Goal: Task Accomplishment & Management: Manage account settings

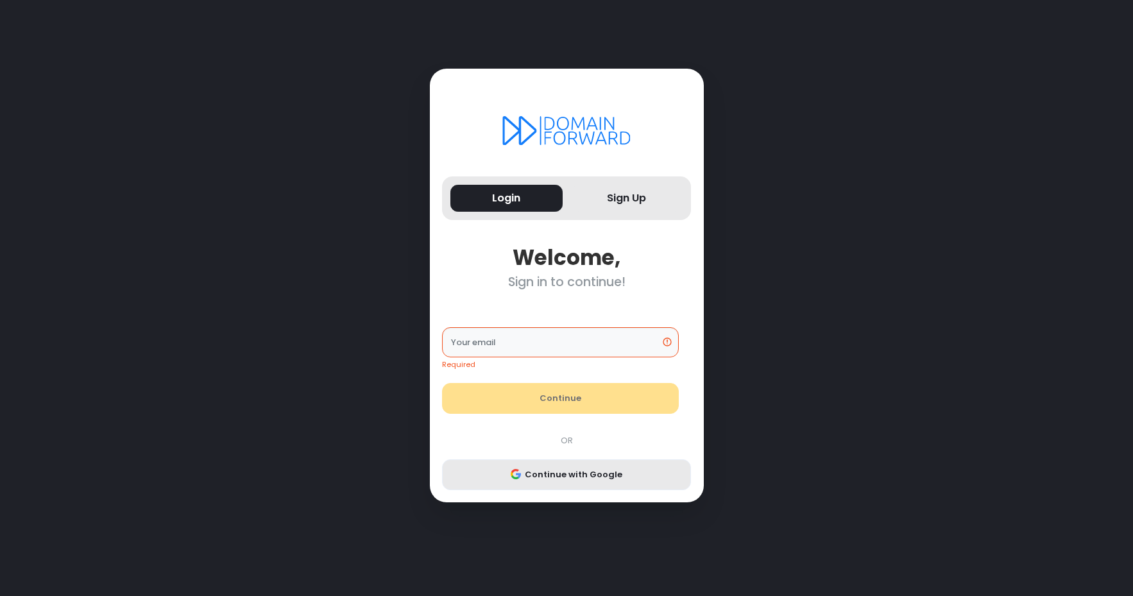
click at [555, 477] on button "Continue with Google" at bounding box center [566, 474] width 249 height 31
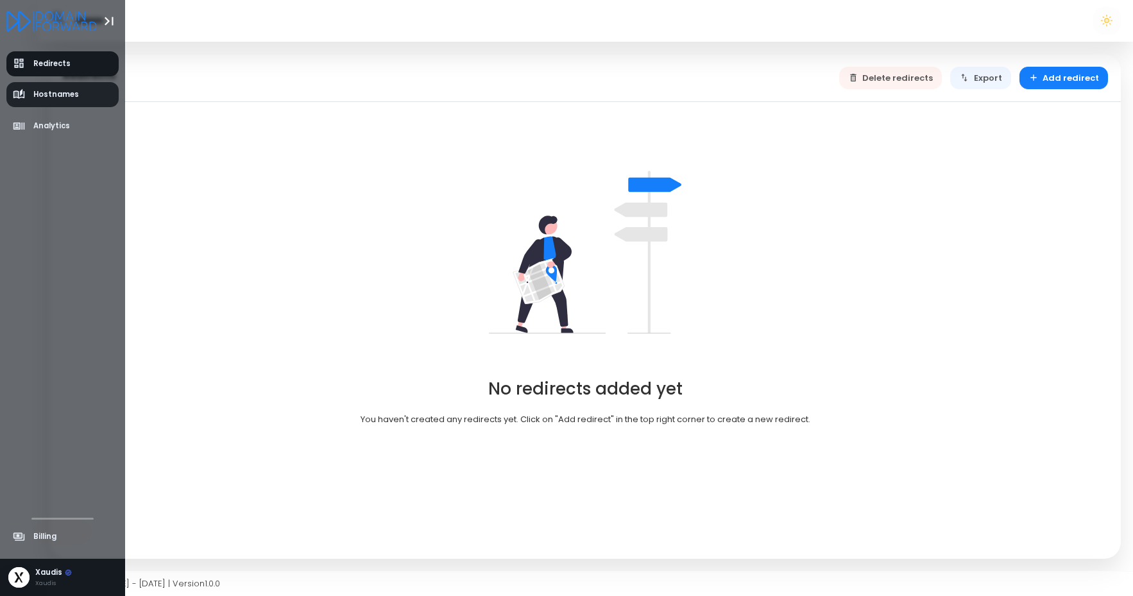
click at [27, 98] on span "Hostnames" at bounding box center [46, 95] width 67 height 13
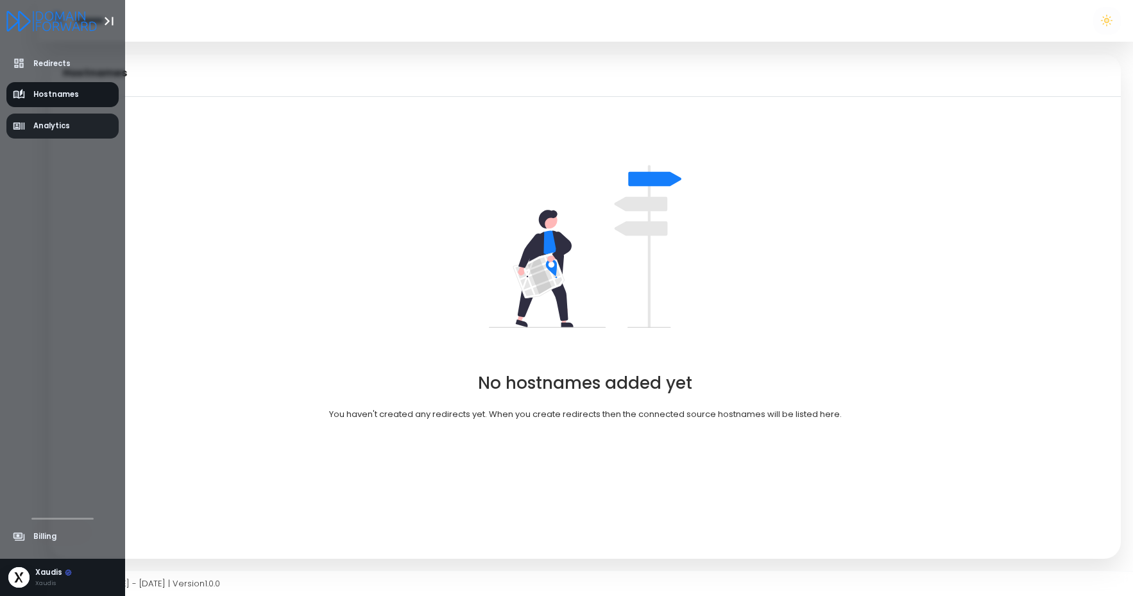
click at [42, 132] on span "Analytics" at bounding box center [51, 126] width 37 height 11
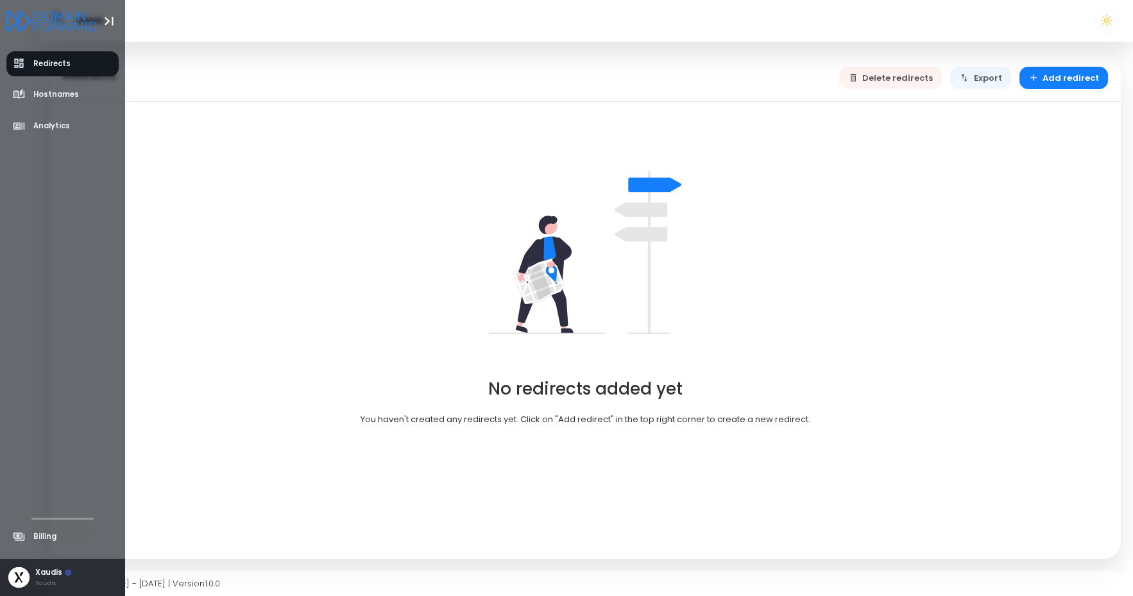
click at [30, 580] on div "[PERSON_NAME]" at bounding box center [62, 578] width 125 height 38
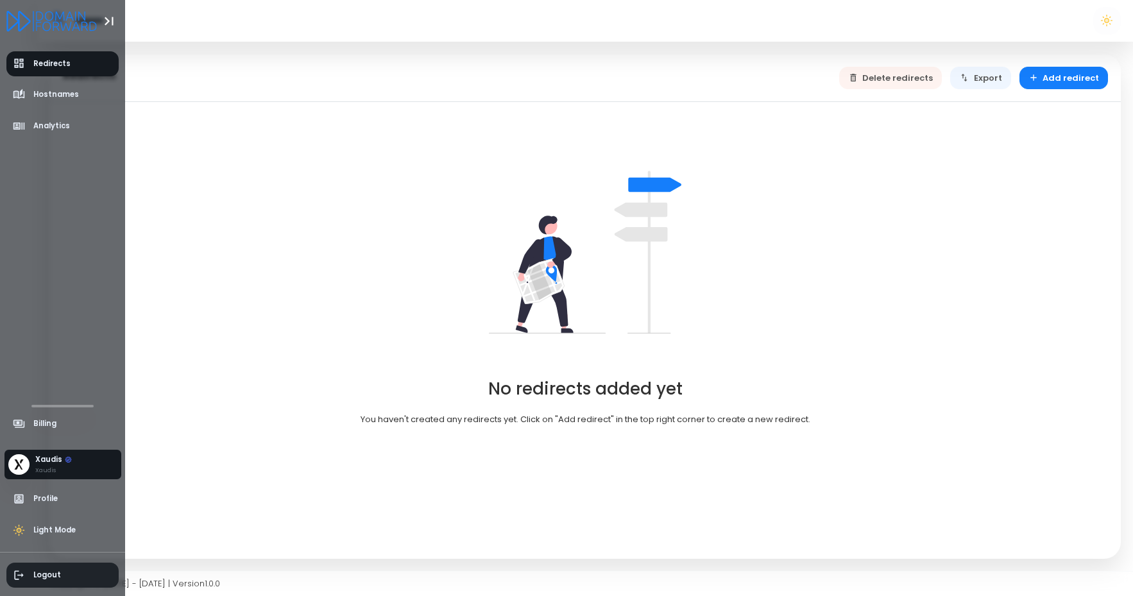
click at [51, 577] on span "Logout" at bounding box center [47, 575] width 28 height 11
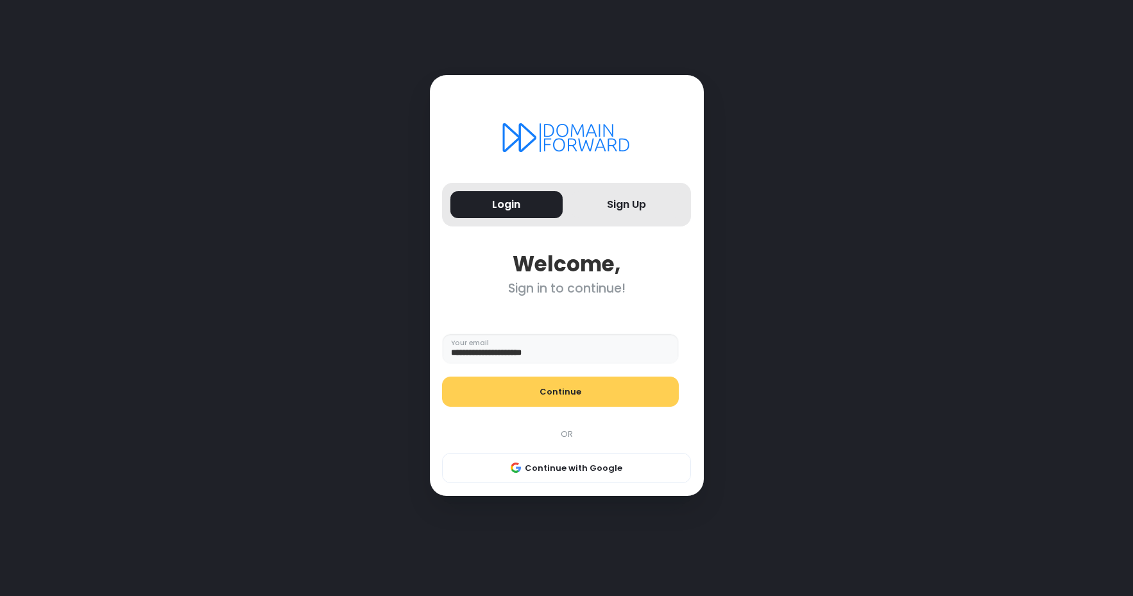
type input "**********"
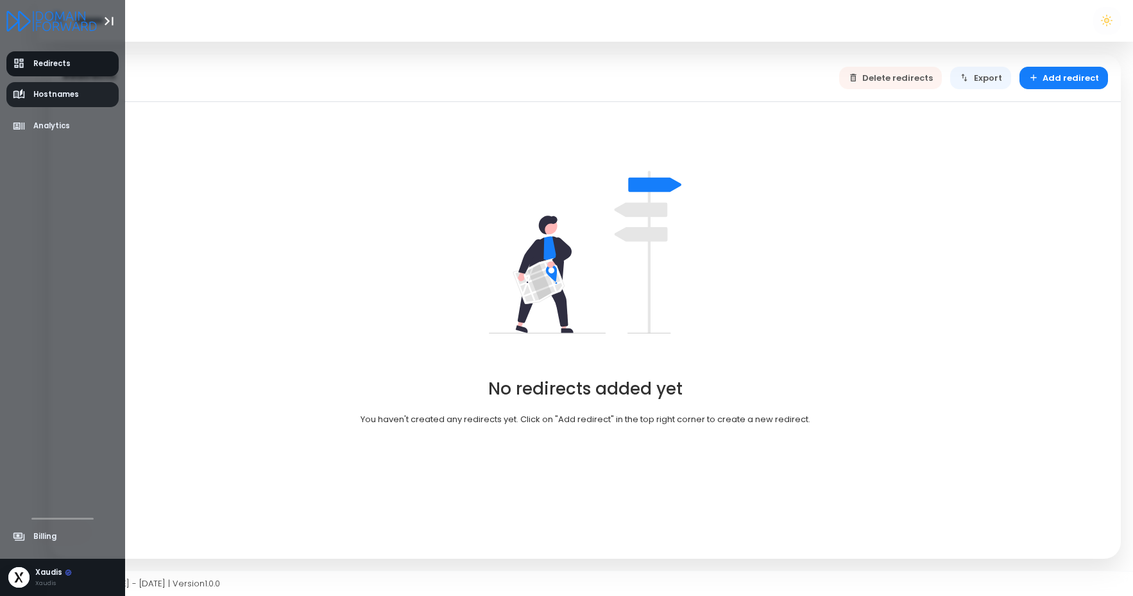
click at [27, 96] on span "Hostnames" at bounding box center [46, 95] width 67 height 13
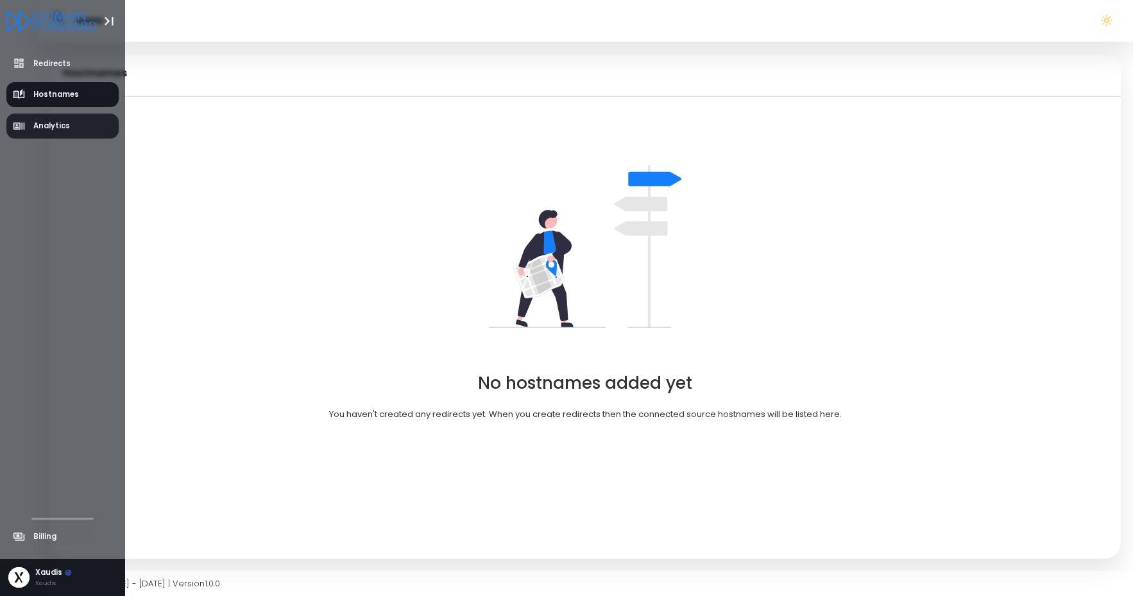
click at [37, 120] on span "Analytics" at bounding box center [42, 126] width 58 height 13
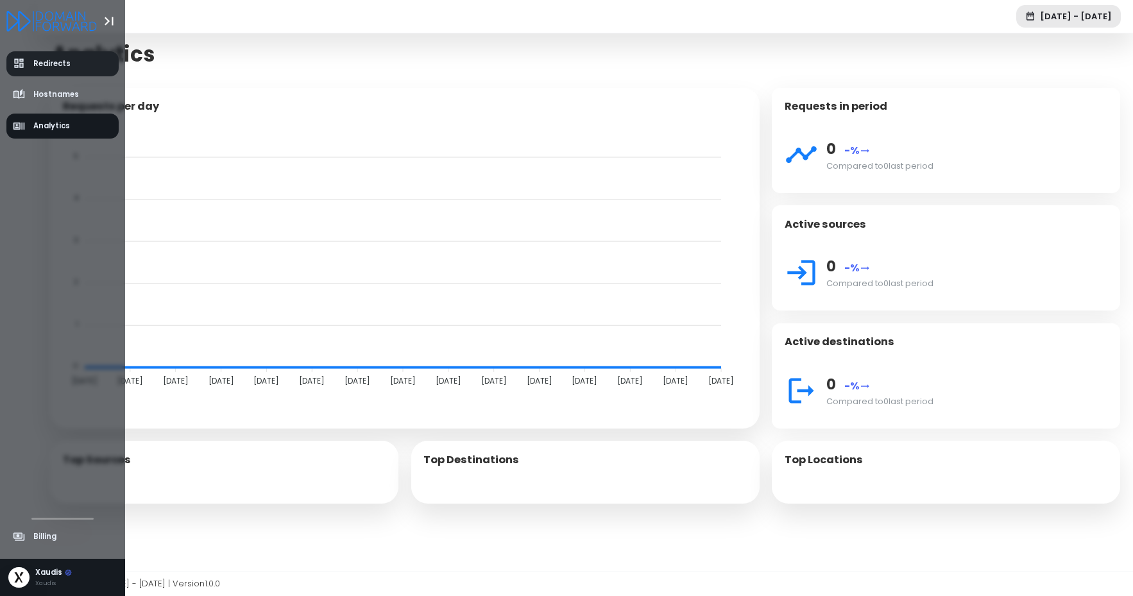
click at [49, 63] on span "Redirects" at bounding box center [51, 63] width 37 height 11
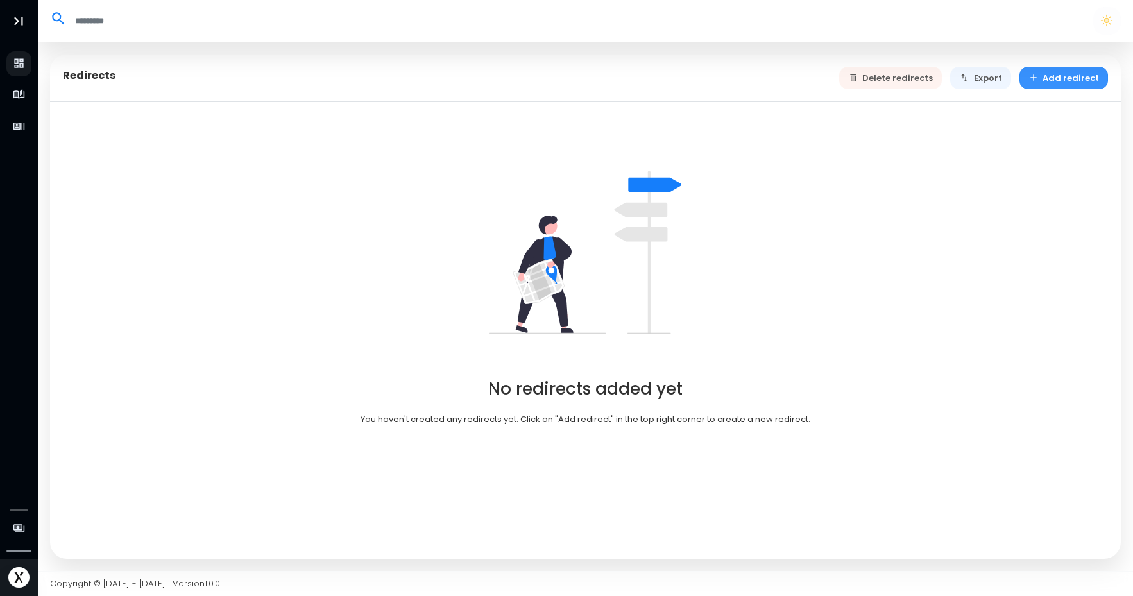
click at [1065, 87] on button "Add redirect" at bounding box center [1063, 78] width 89 height 22
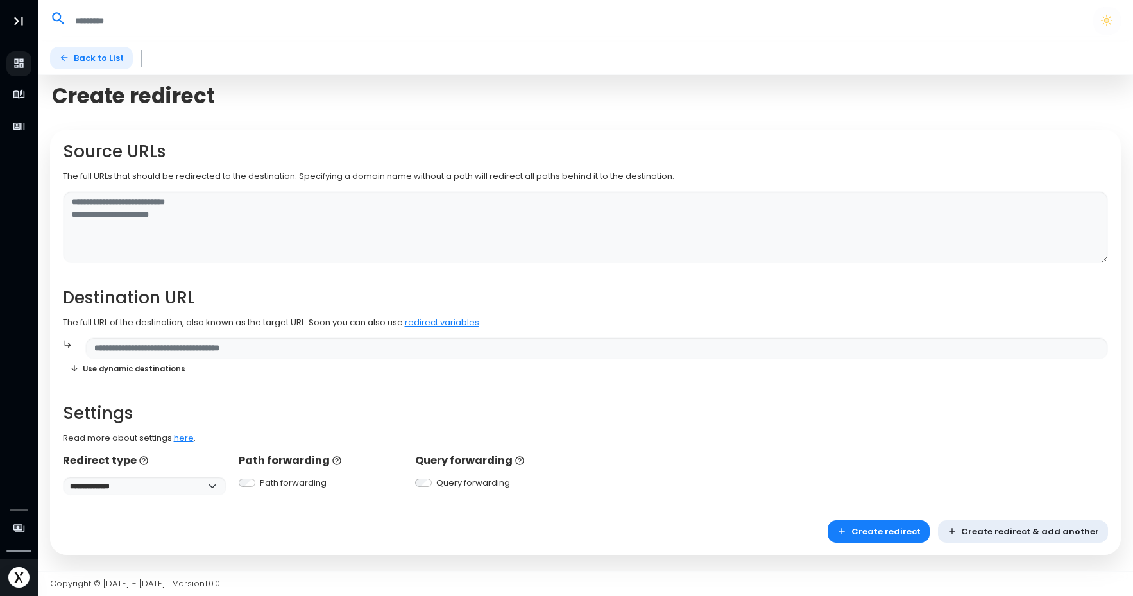
click at [70, 57] on link "Back to List" at bounding box center [91, 58] width 83 height 22
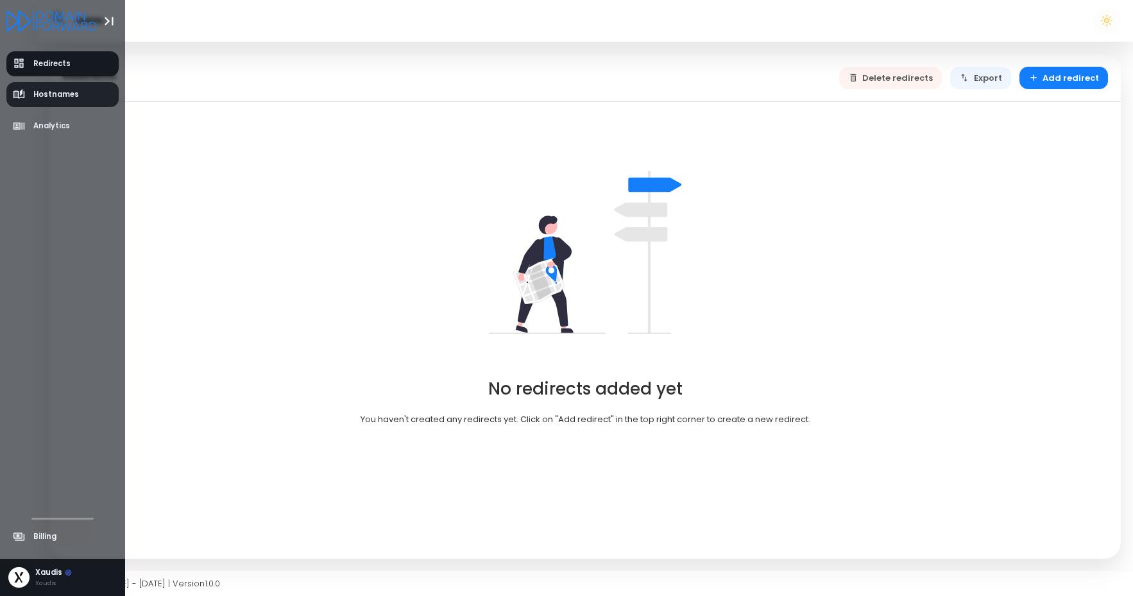
click at [31, 98] on span "Hostnames" at bounding box center [46, 95] width 67 height 13
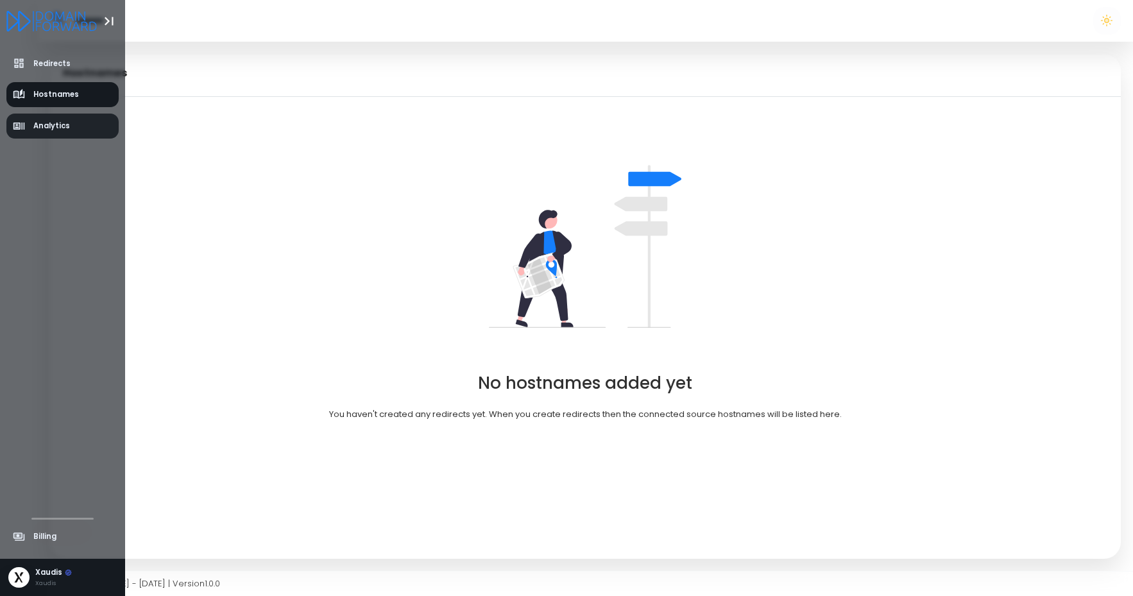
click at [49, 123] on span "Analytics" at bounding box center [51, 126] width 37 height 11
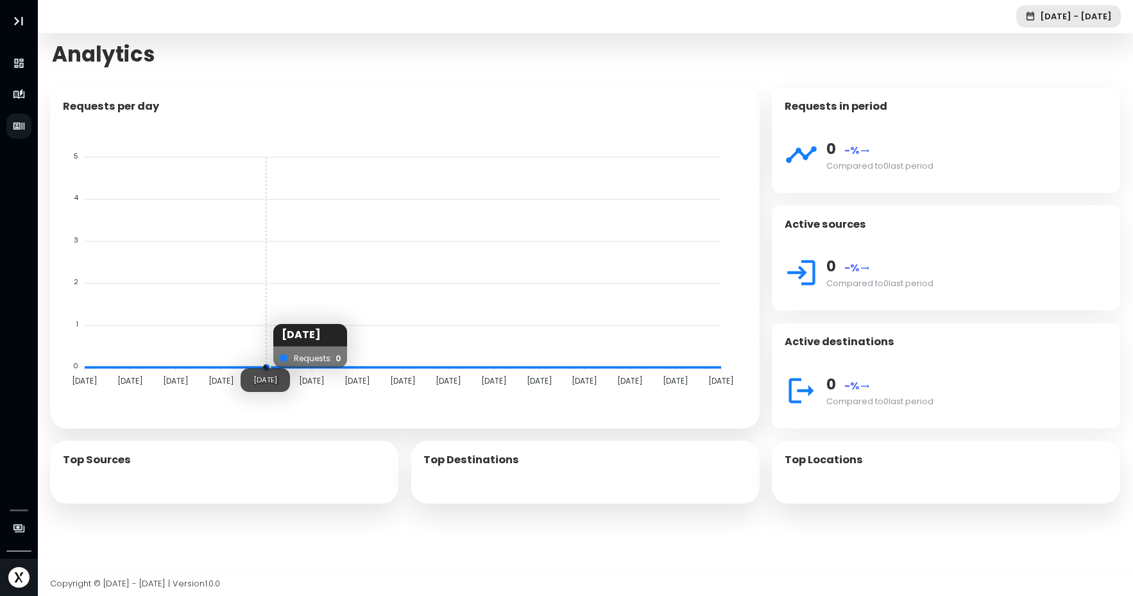
click at [282, 200] on icon "5 5 4 4 3 3 2 2 1 1 0 0 17.08.2025 17.08.2025 18.08.2025 18.08.2025 19.08.2025 …" at bounding box center [405, 266] width 685 height 257
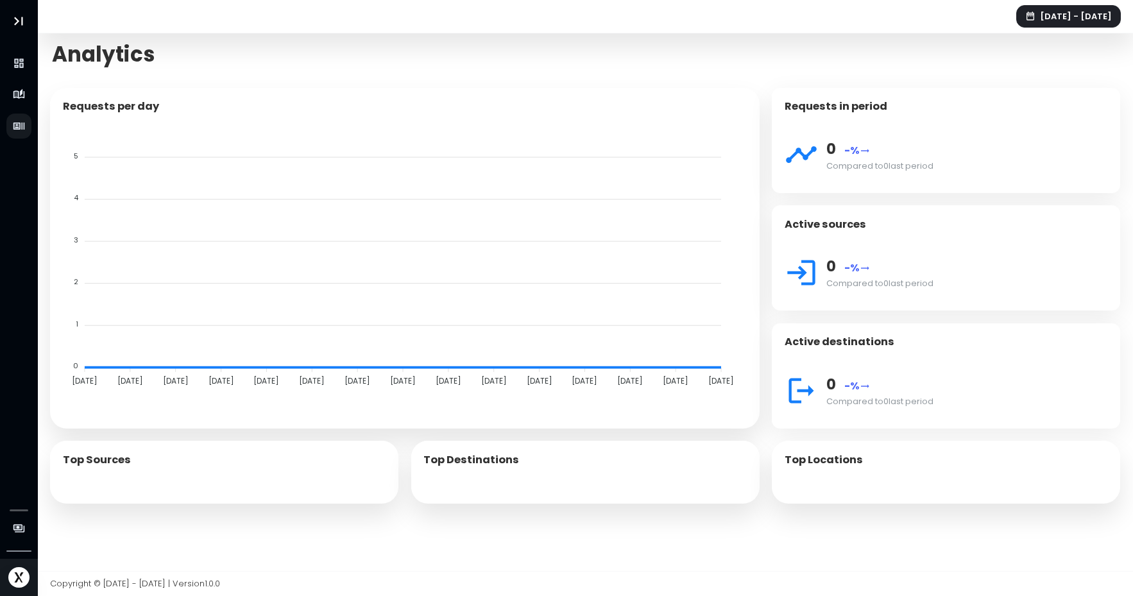
click at [1016, 20] on button "Aug 17th 25 - Aug 30th 25" at bounding box center [1068, 16] width 105 height 22
select select "*"
select select "****"
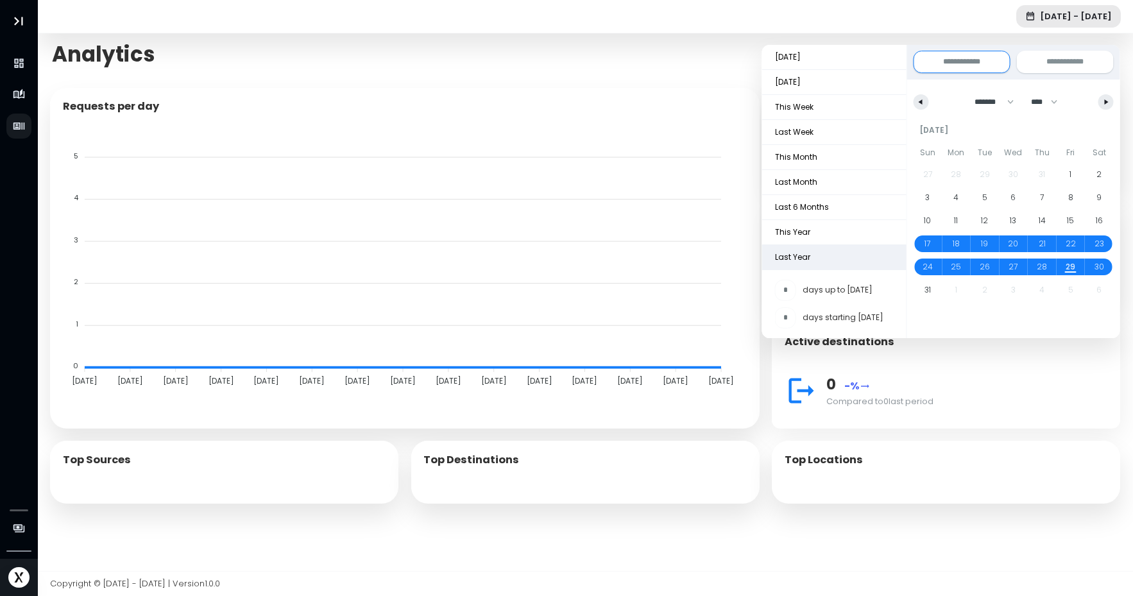
click at [826, 255] on span "Last Year" at bounding box center [834, 257] width 144 height 24
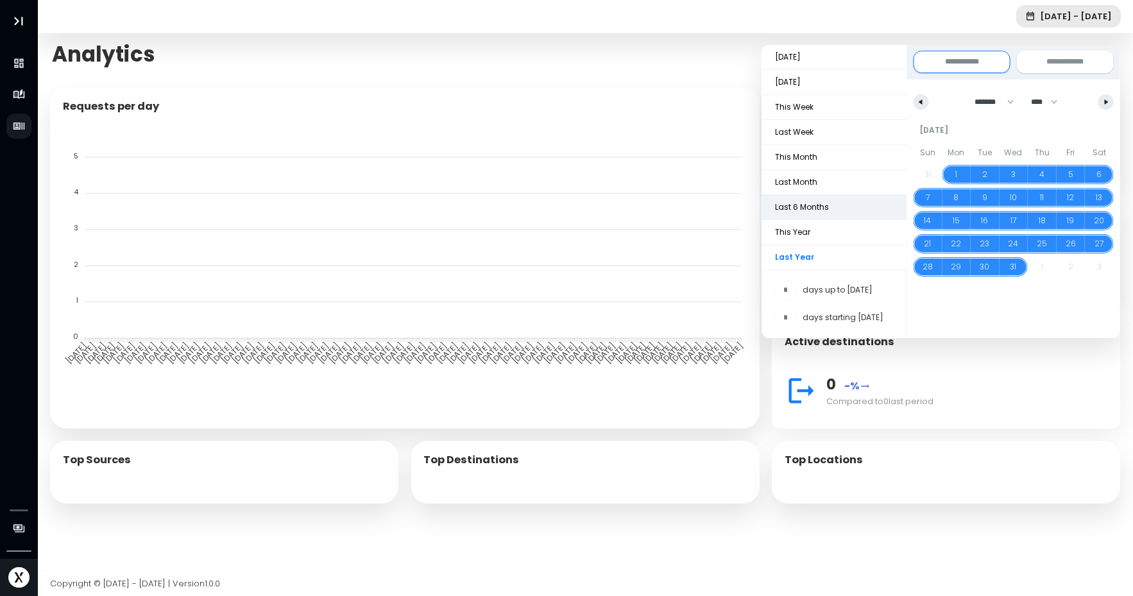
type input "**********"
select select "*"
select select "****"
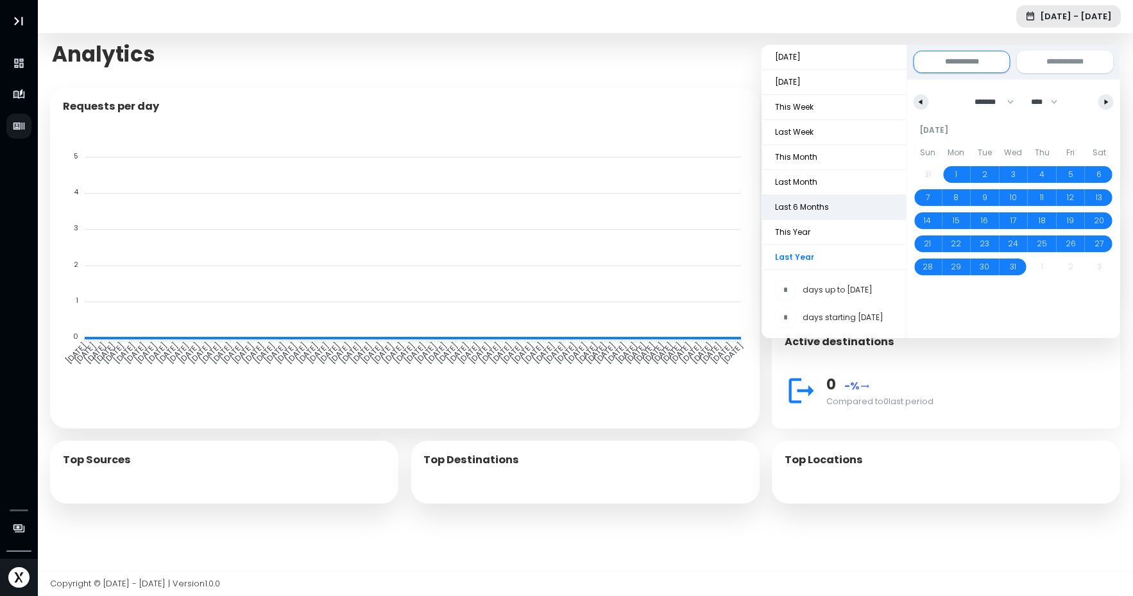
click at [810, 213] on span "Last 6 Months" at bounding box center [834, 207] width 144 height 24
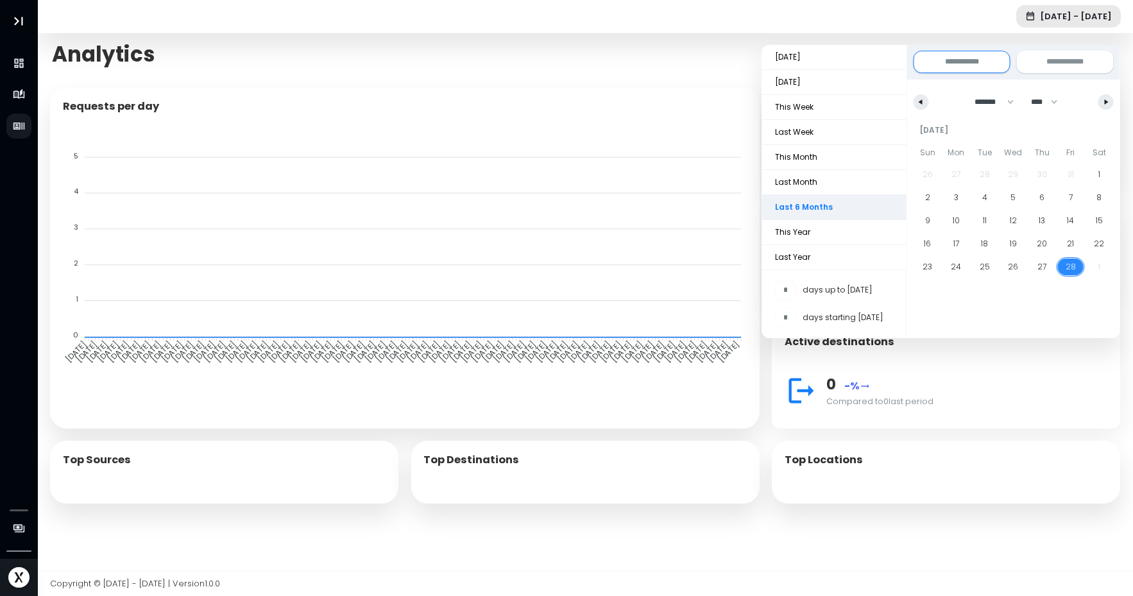
type input "**********"
select select "*"
select select "****"
click at [827, 203] on span "Last 6 Months" at bounding box center [834, 207] width 144 height 24
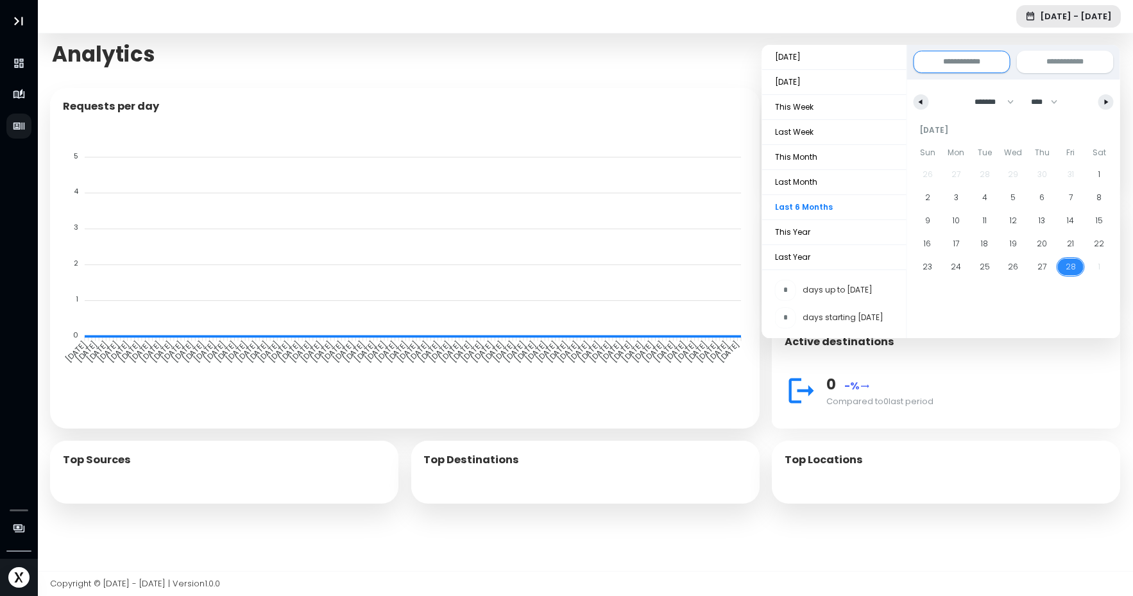
click at [828, 121] on span "Last Week" at bounding box center [834, 132] width 144 height 24
type input "**********"
select select "*"
click at [660, 540] on div "Requests per day 5 5 4 4 3 3 2 2 1 1 0 0 28.02.2025 28.02.2025 03.03.2025 03.03…" at bounding box center [585, 323] width 1083 height 496
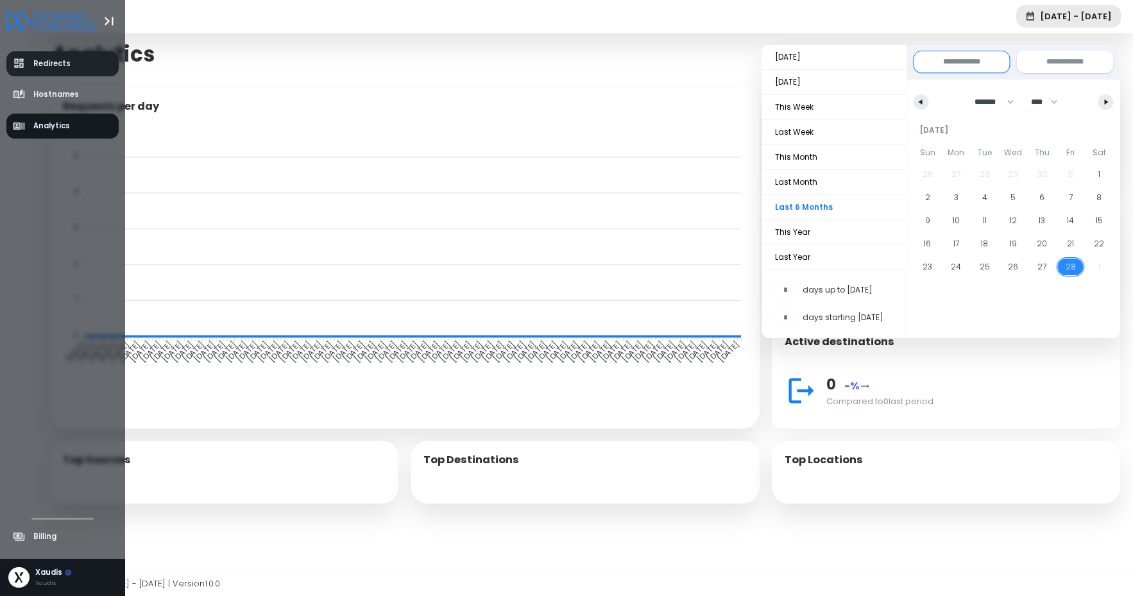
click at [13, 50] on li "Redirects" at bounding box center [62, 63] width 125 height 31
click at [24, 72] on link "Redirects" at bounding box center [62, 63] width 113 height 25
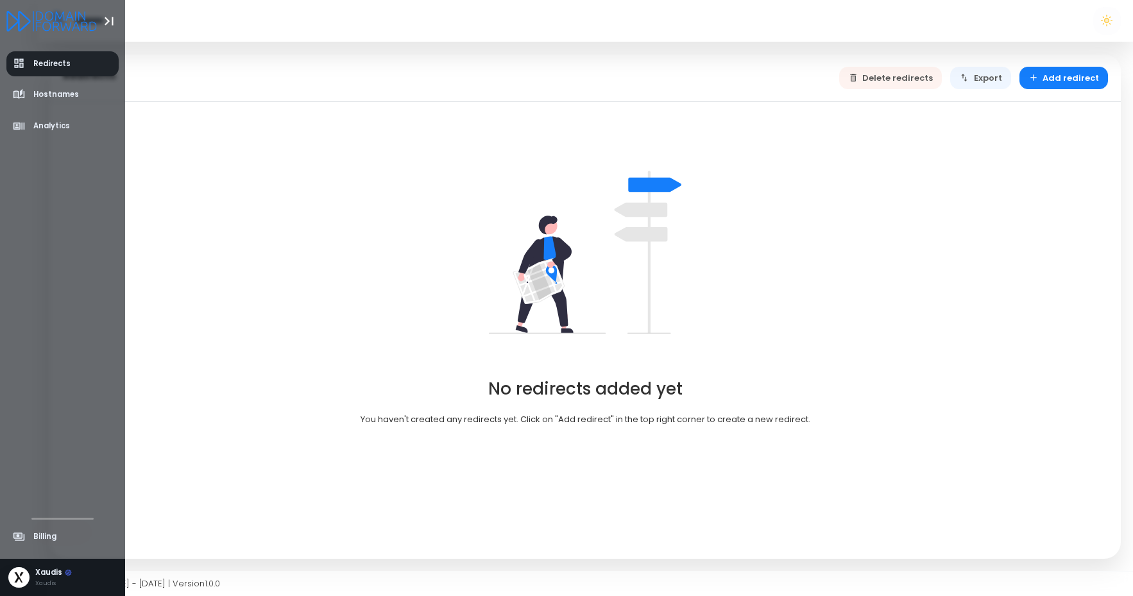
click at [24, 68] on icon "aside-dashboard" at bounding box center [19, 63] width 13 height 13
click at [22, 24] on icon "Logo" at bounding box center [51, 21] width 90 height 21
click at [51, 87] on link "Hostnames" at bounding box center [62, 94] width 113 height 25
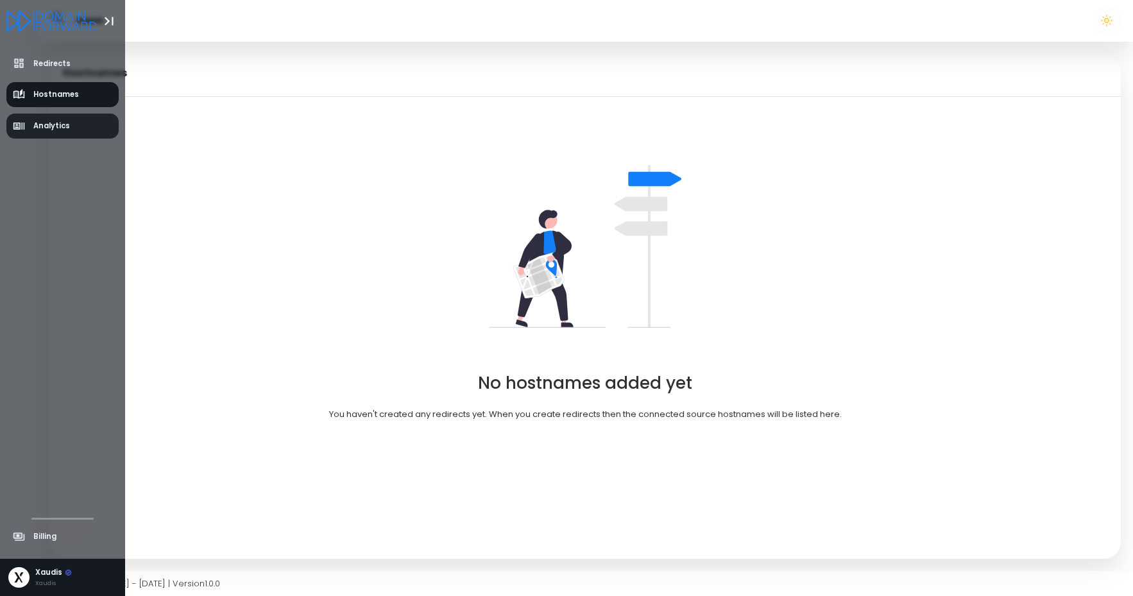
click at [61, 134] on link "Analytics" at bounding box center [62, 126] width 113 height 25
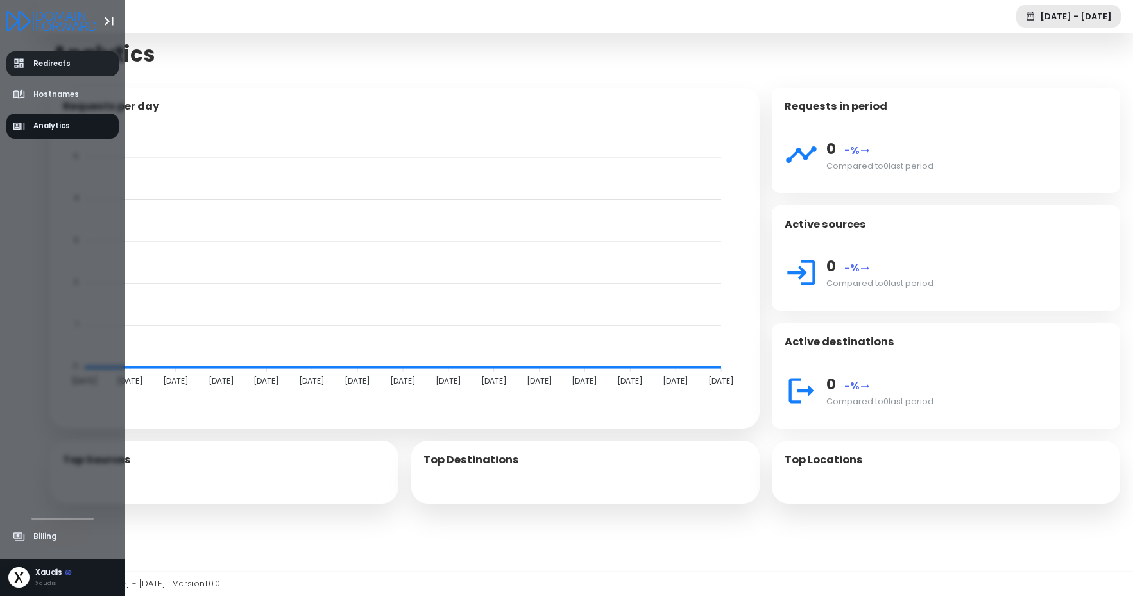
click at [36, 72] on link "Redirects" at bounding box center [62, 63] width 113 height 25
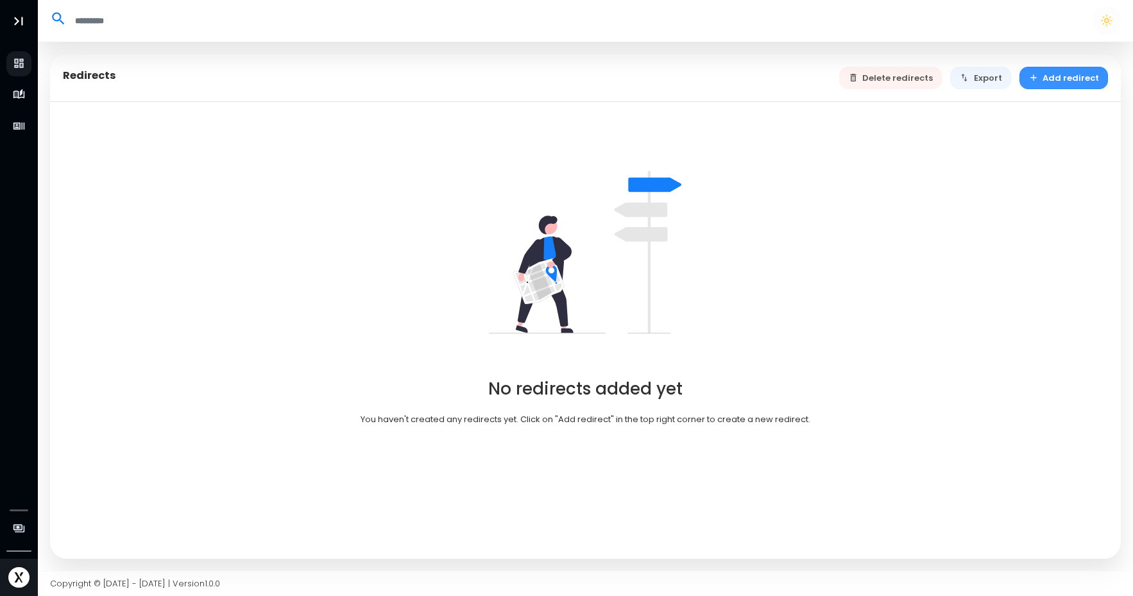
click at [1082, 76] on button "Add redirect" at bounding box center [1063, 78] width 89 height 22
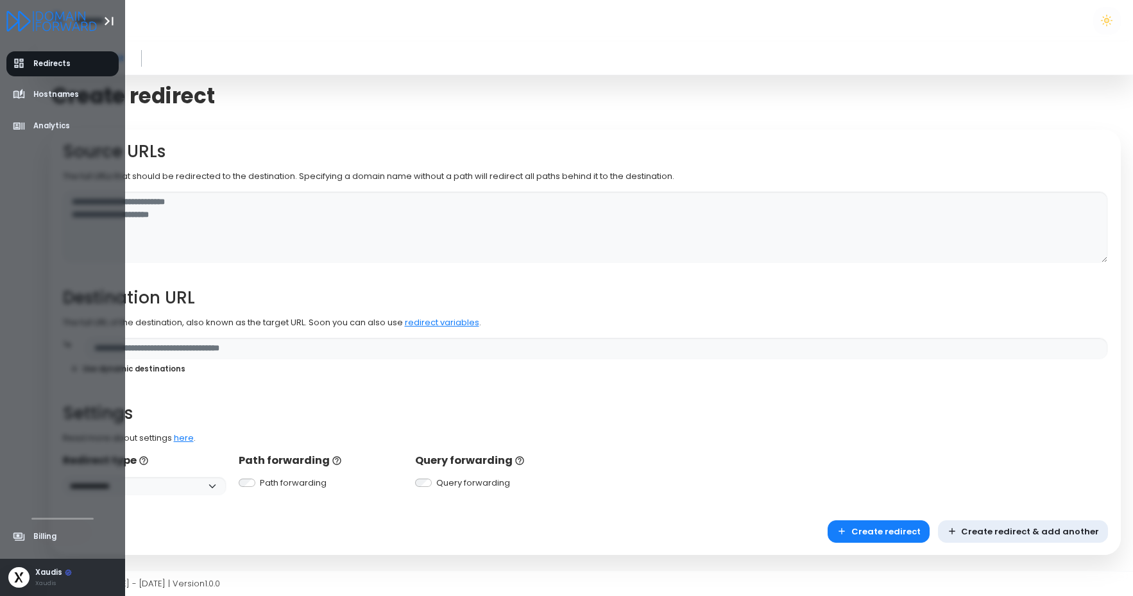
click at [65, 567] on div "Xaudis" at bounding box center [53, 573] width 37 height 12
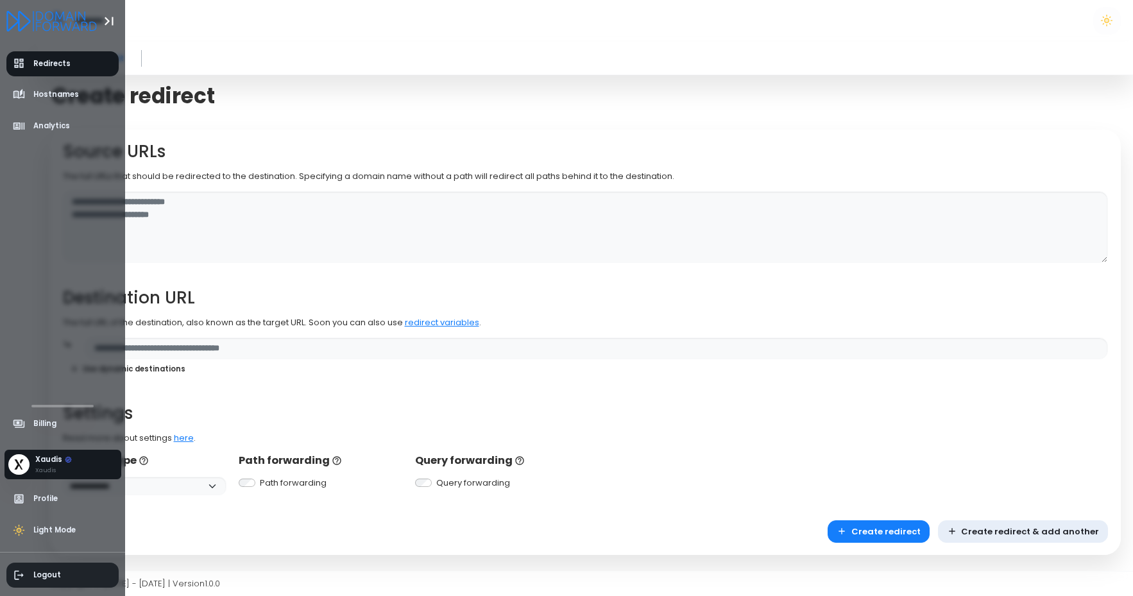
click at [51, 575] on span "Logout" at bounding box center [47, 575] width 28 height 11
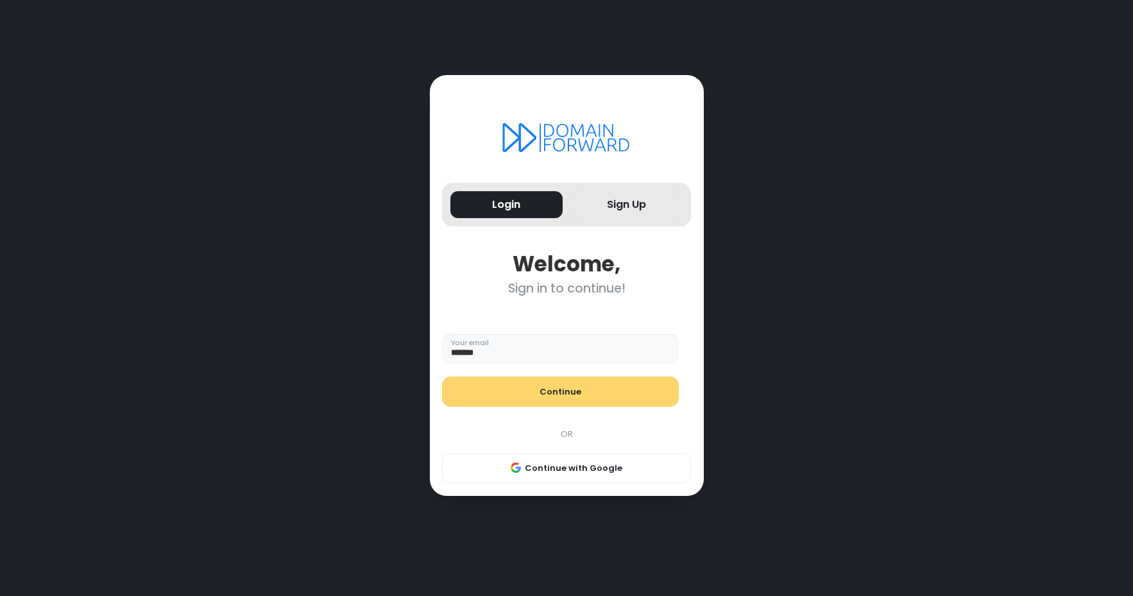
type input "*******"
click at [517, 384] on button "Continue" at bounding box center [560, 392] width 237 height 31
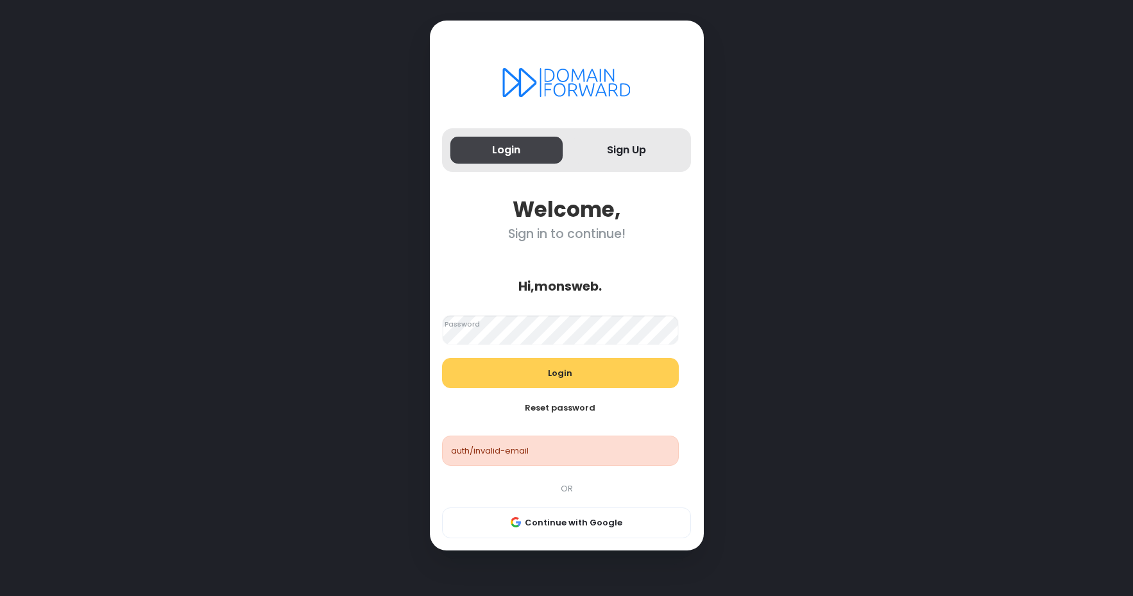
click at [516, 150] on button "Login" at bounding box center [506, 151] width 112 height 28
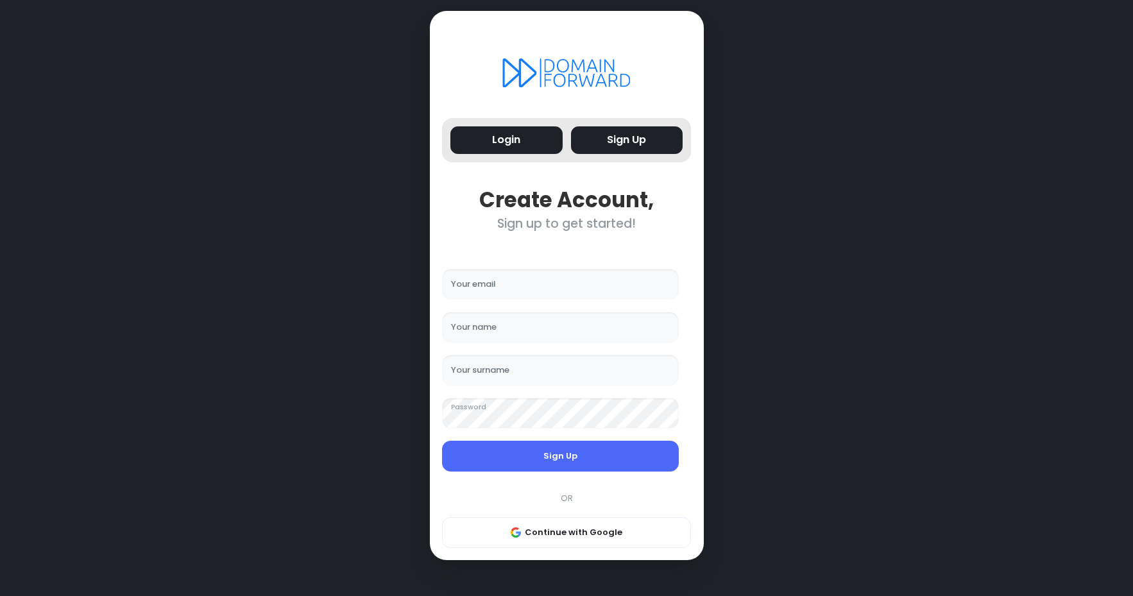
click at [502, 145] on button "Login" at bounding box center [506, 140] width 112 height 28
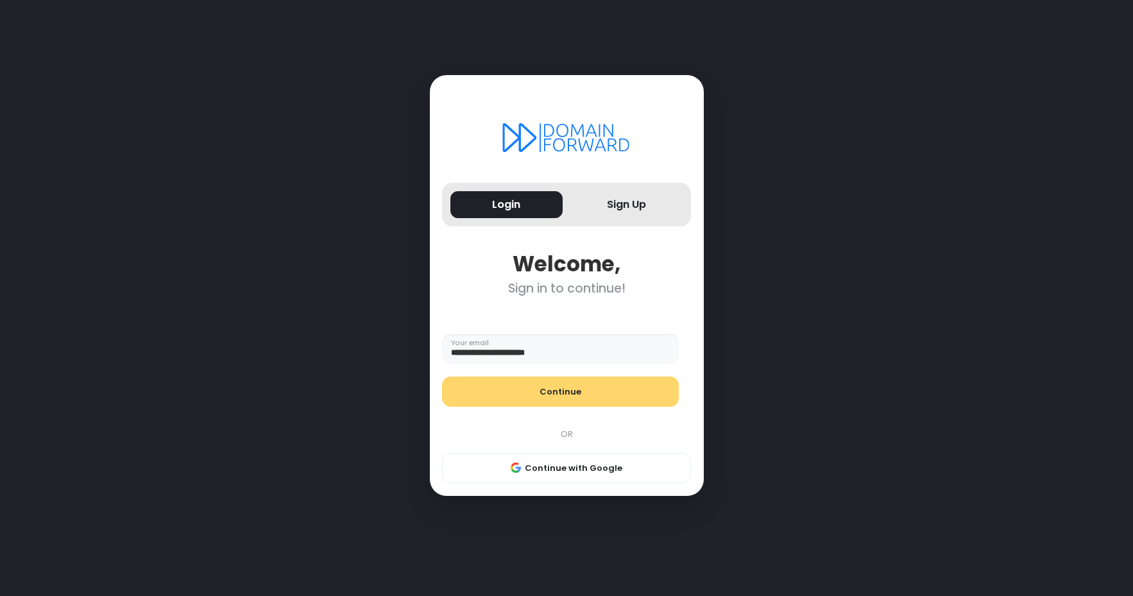
type input "**********"
click at [526, 402] on button "Continue" at bounding box center [560, 392] width 237 height 31
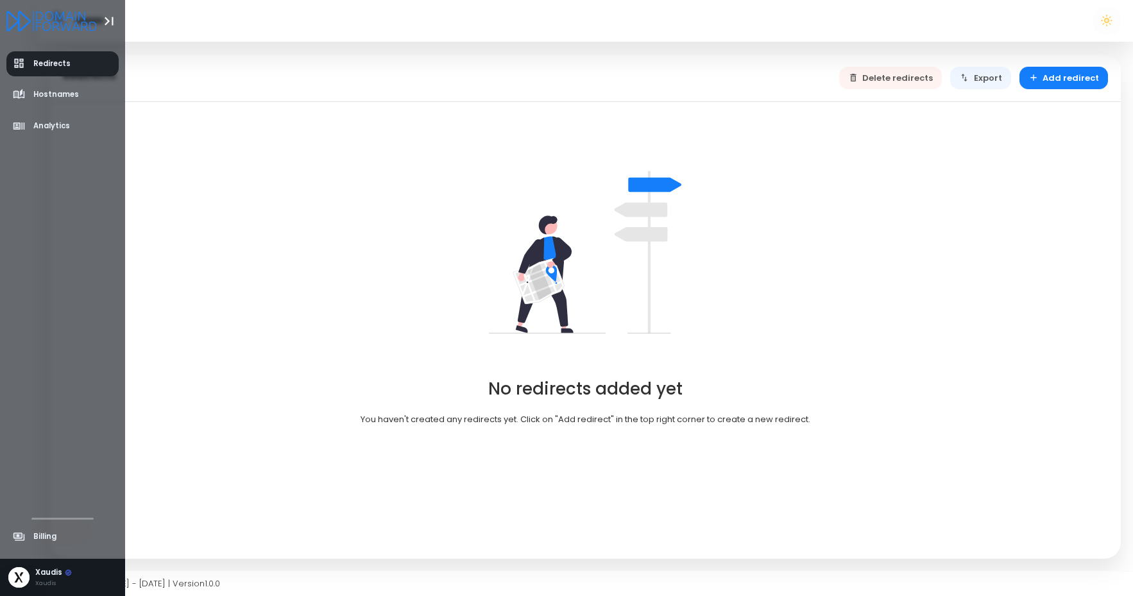
click at [13, 58] on icon "aside-dashboard" at bounding box center [19, 63] width 13 height 13
click at [52, 94] on span "Hostnames" at bounding box center [56, 94] width 46 height 11
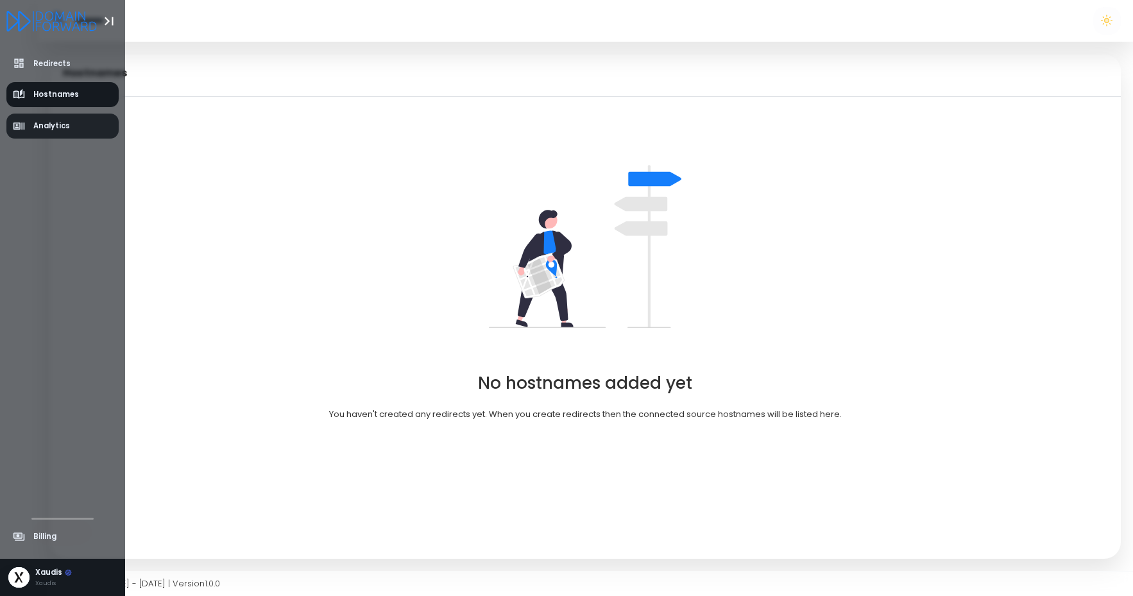
click at [50, 119] on link "Analytics" at bounding box center [62, 126] width 113 height 25
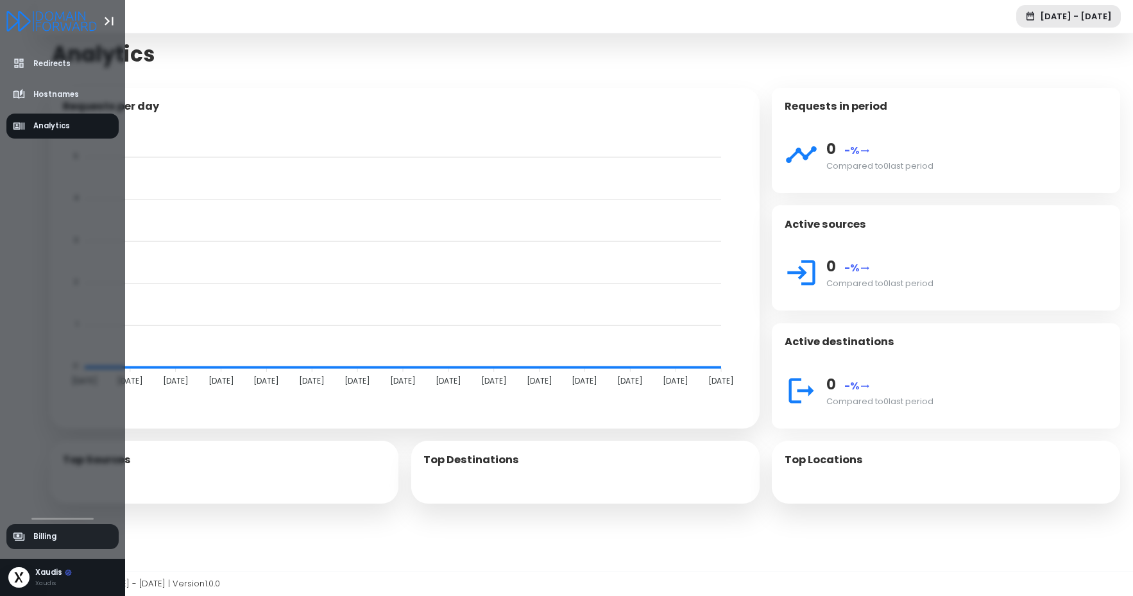
click at [48, 547] on link "Billing" at bounding box center [62, 536] width 113 height 25
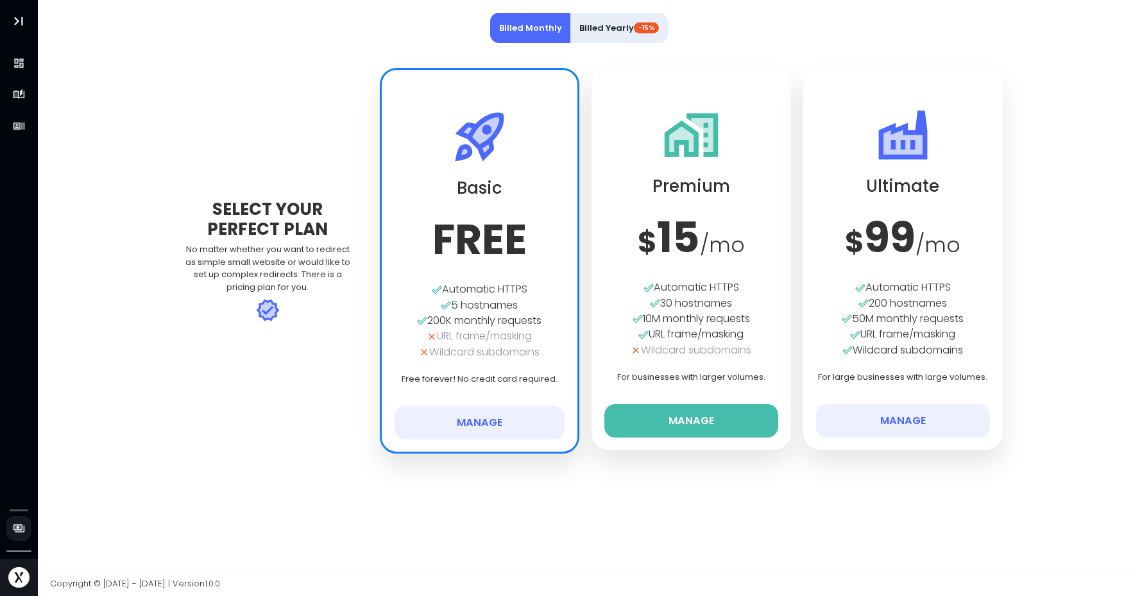
click at [210, 473] on div "Billed Monthly Billed Yearly -15% Select Your Perfect Plan No matter whether yo…" at bounding box center [585, 285] width 847 height 571
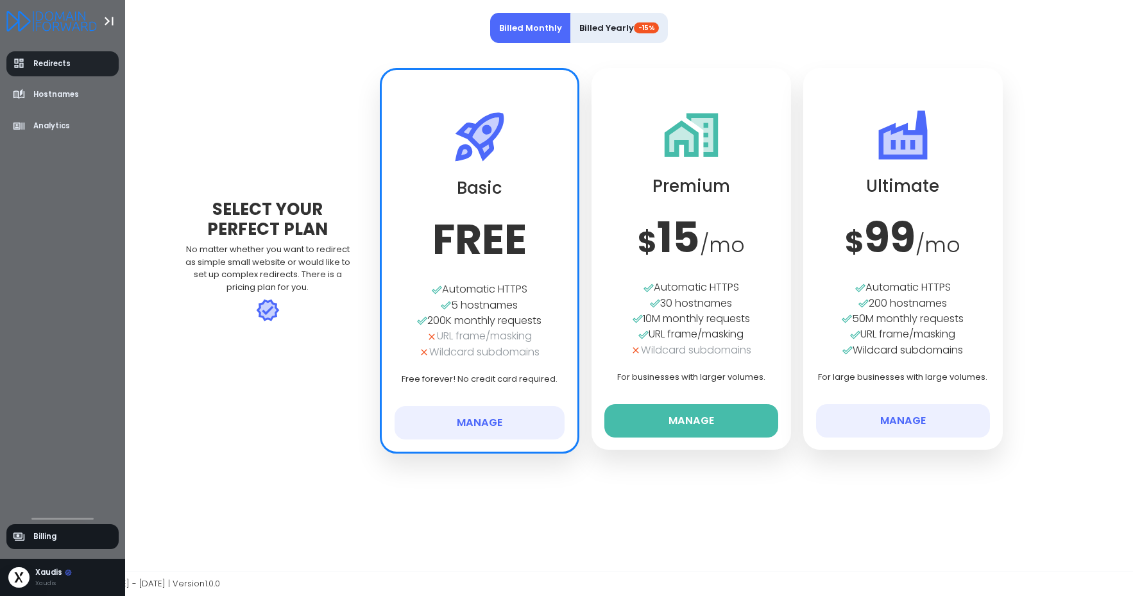
click at [38, 64] on span "Redirects" at bounding box center [51, 63] width 37 height 11
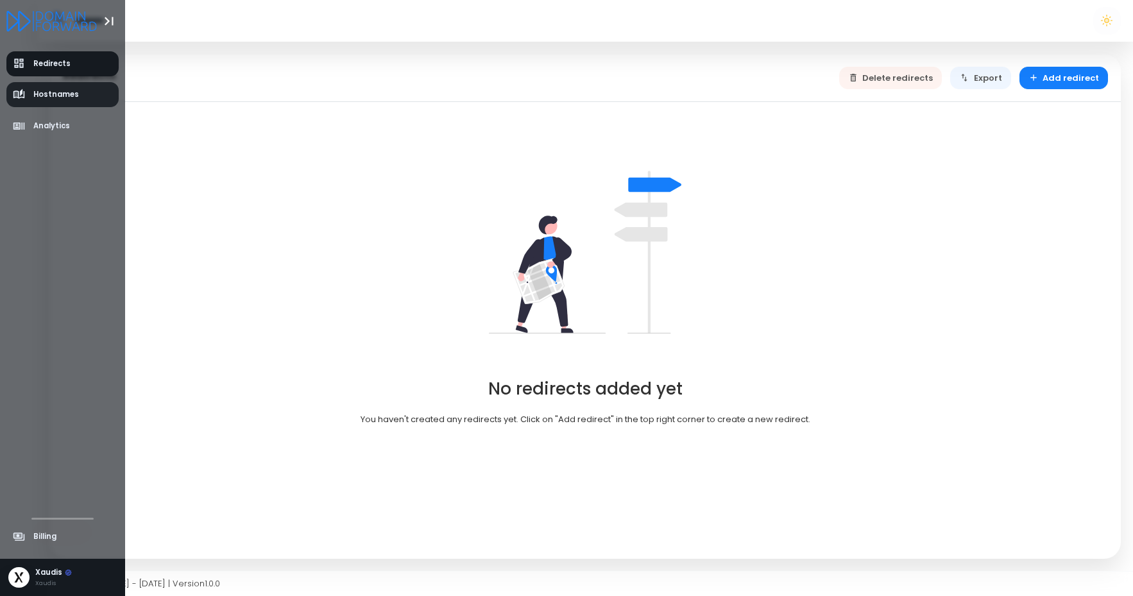
click at [15, 98] on icon "aside-dashboard" at bounding box center [19, 94] width 12 height 8
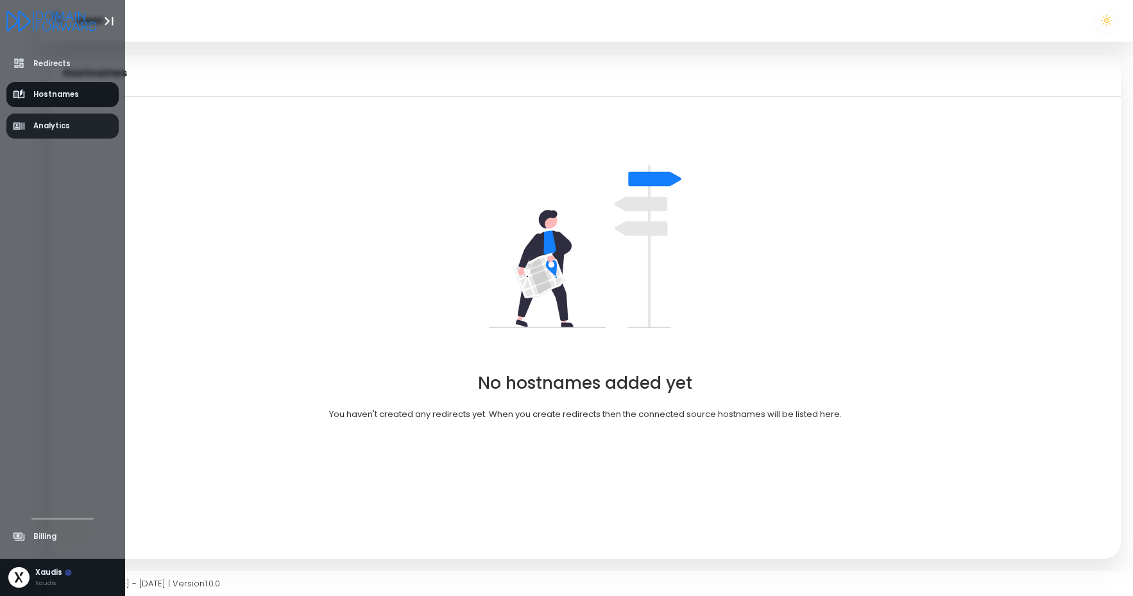
click at [56, 130] on span "Analytics" at bounding box center [51, 126] width 37 height 11
